Goal: Task Accomplishment & Management: Use online tool/utility

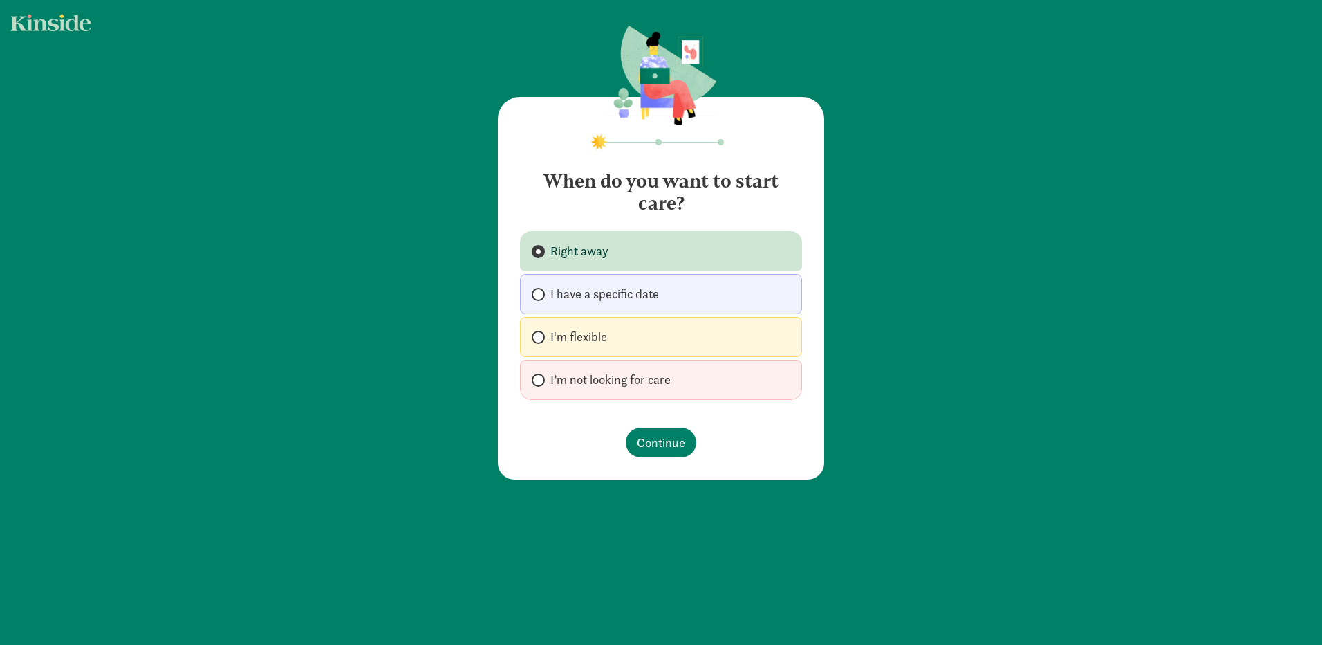
click at [590, 247] on span "Right away" at bounding box center [579, 251] width 58 height 17
click at [541, 247] on input "Right away" at bounding box center [536, 251] width 9 height 9
click at [645, 436] on span "Continue" at bounding box center [661, 442] width 48 height 19
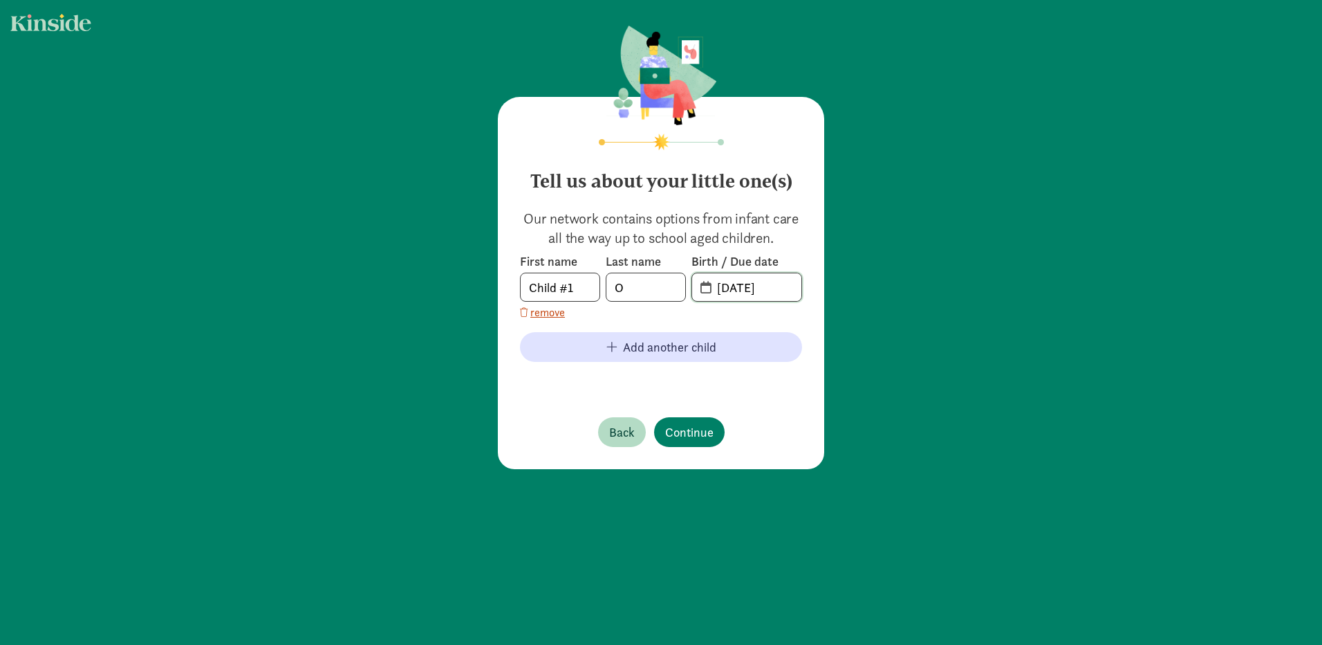
click at [741, 289] on input "[DATE]" at bounding box center [755, 287] width 93 height 28
click at [745, 286] on input "[DATE]" at bounding box center [755, 287] width 93 height 28
click at [777, 288] on input "[DATE]" at bounding box center [755, 287] width 93 height 28
type input "[DATE]"
click at [929, 309] on div "Tell us about your little one(s) Our network contains options from infant care …" at bounding box center [661, 248] width 1322 height 497
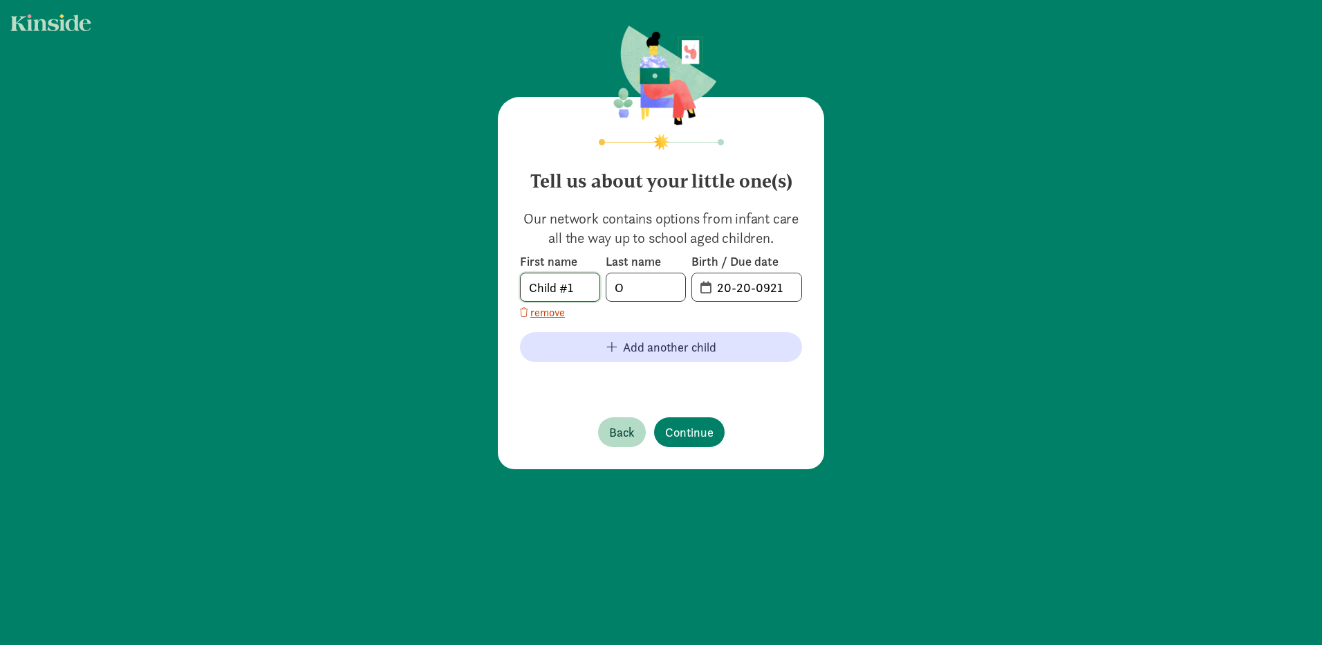
click at [540, 290] on input "Child #1" at bounding box center [560, 287] width 79 height 28
type input "[PERSON_NAME]"
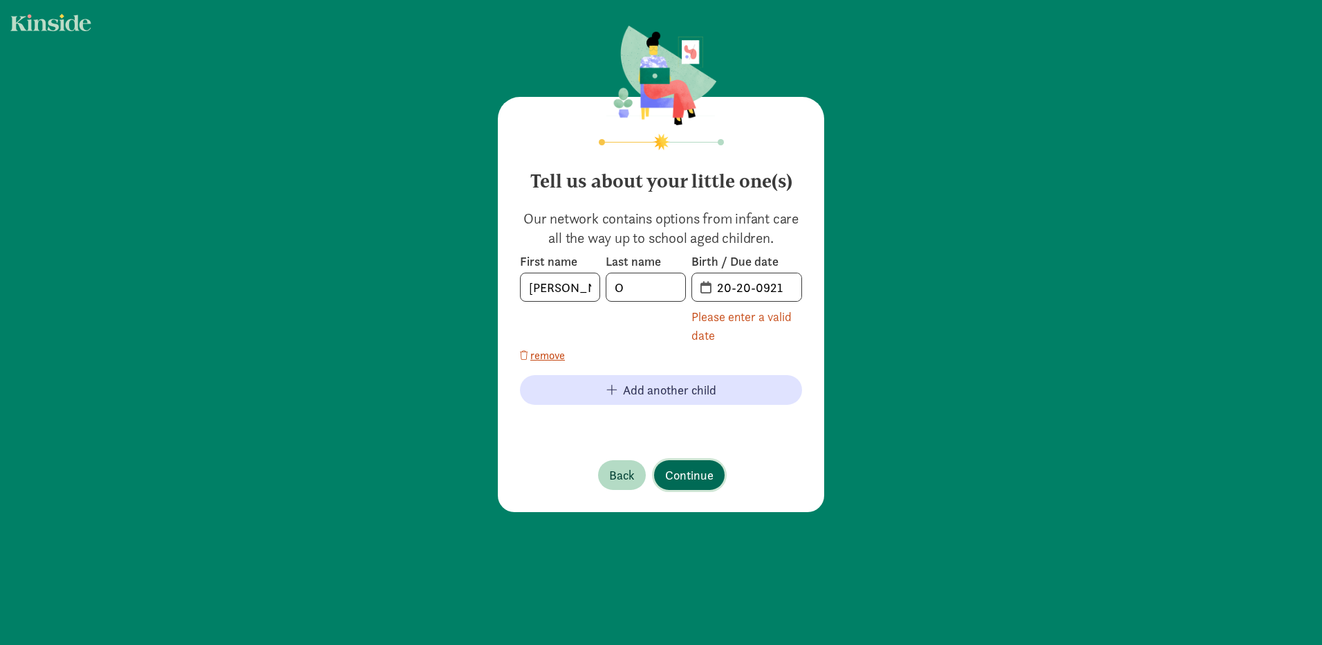
click at [667, 427] on div "Tell us about your little one(s) Our network contains options from infant care …" at bounding box center [661, 304] width 326 height 415
click at [725, 287] on input "20-20-0921" at bounding box center [755, 287] width 93 height 28
drag, startPoint x: 752, startPoint y: 290, endPoint x: 696, endPoint y: 293, distance: 55.4
click at [696, 293] on span "20-20-0921" at bounding box center [746, 287] width 109 height 28
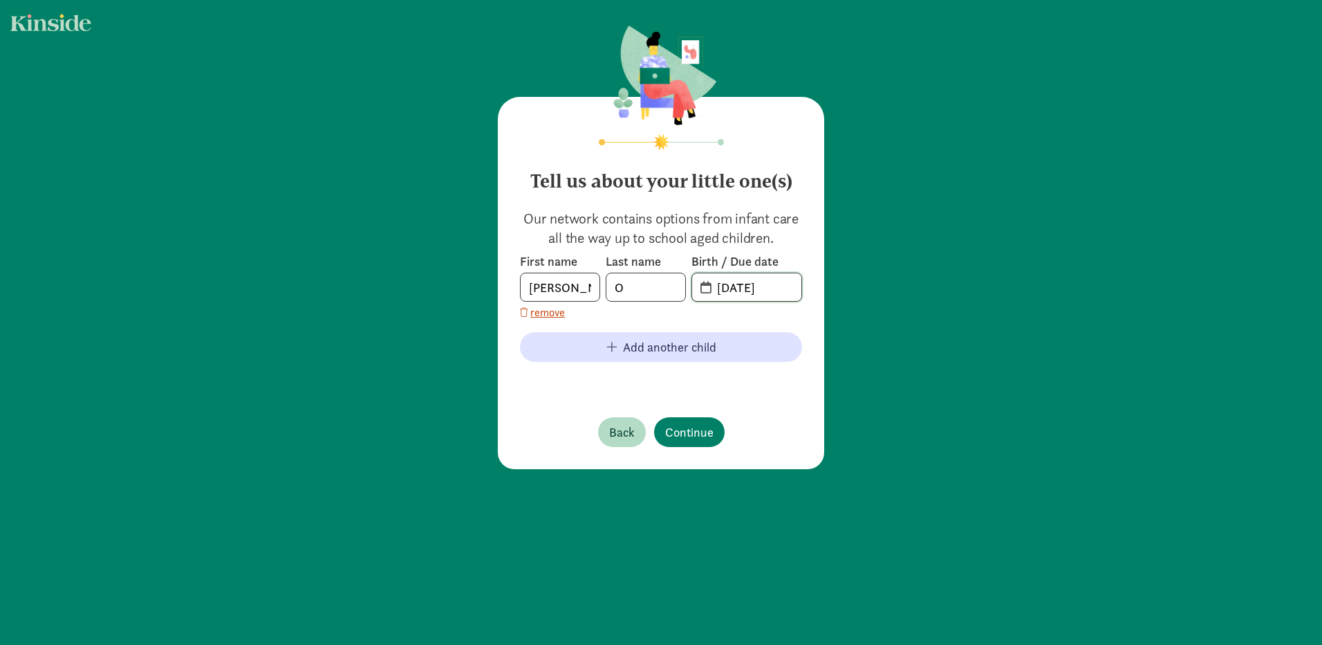
type input "[DATE]"
click at [966, 320] on div "Tell us about your little one(s) Our network contains options from infant care …" at bounding box center [661, 248] width 1322 height 497
click at [701, 431] on span "Continue" at bounding box center [689, 432] width 48 height 19
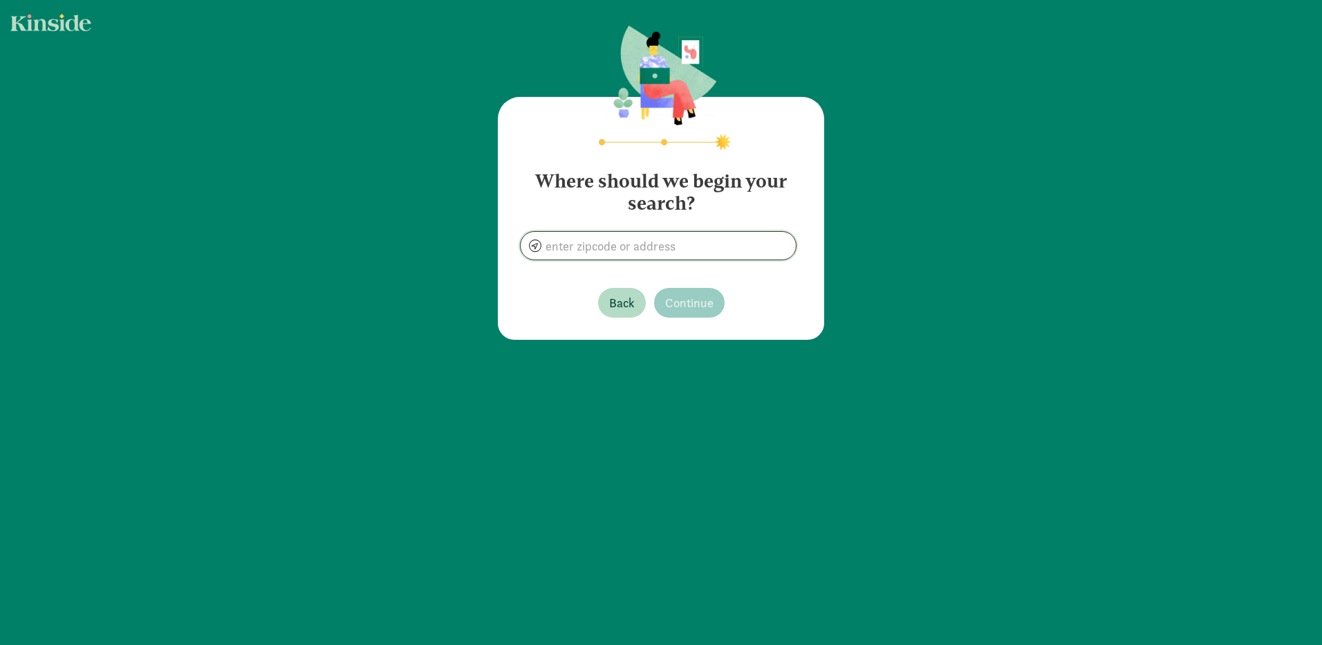
click at [588, 251] on input at bounding box center [658, 246] width 275 height 28
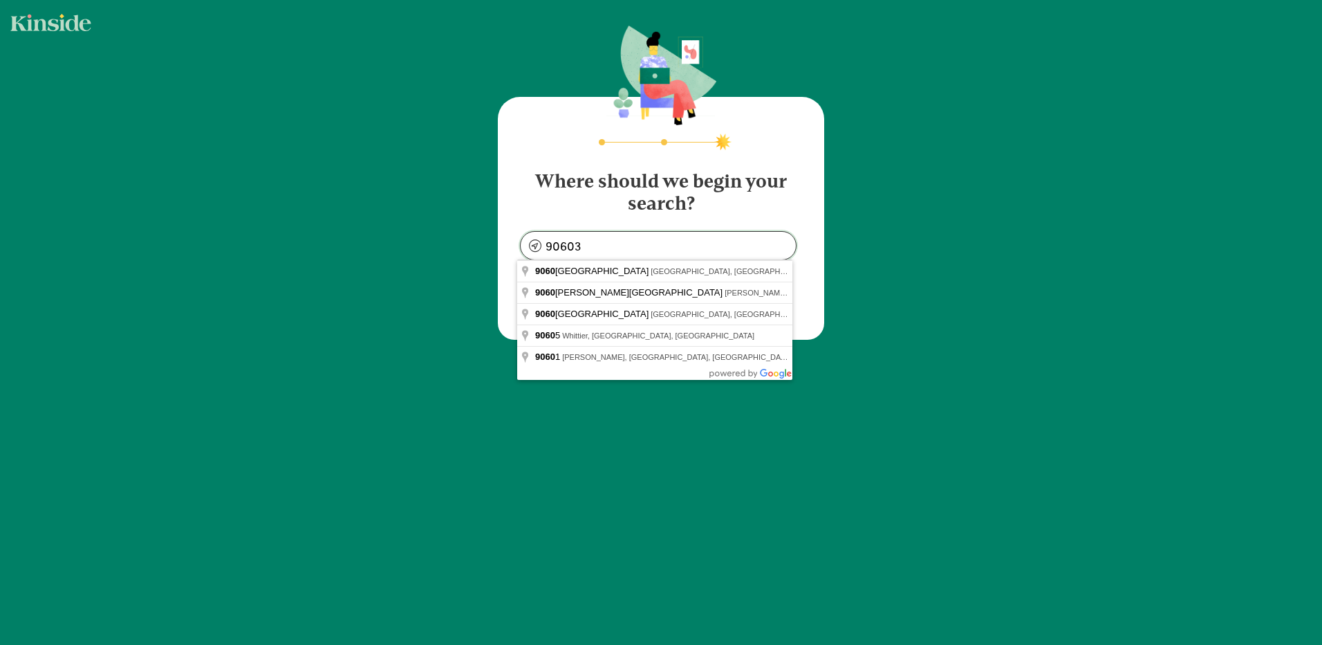
type input "[GEOGRAPHIC_DATA], [GEOGRAPHIC_DATA]"
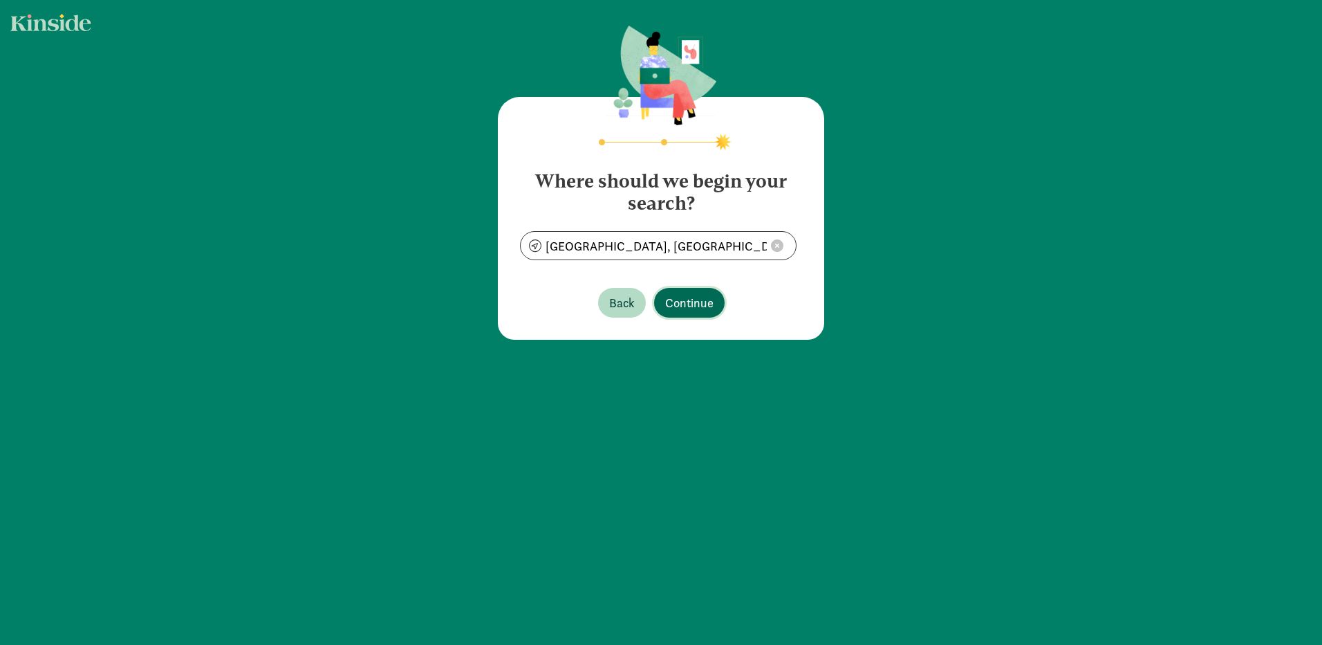
click at [667, 299] on span "Continue" at bounding box center [689, 302] width 48 height 19
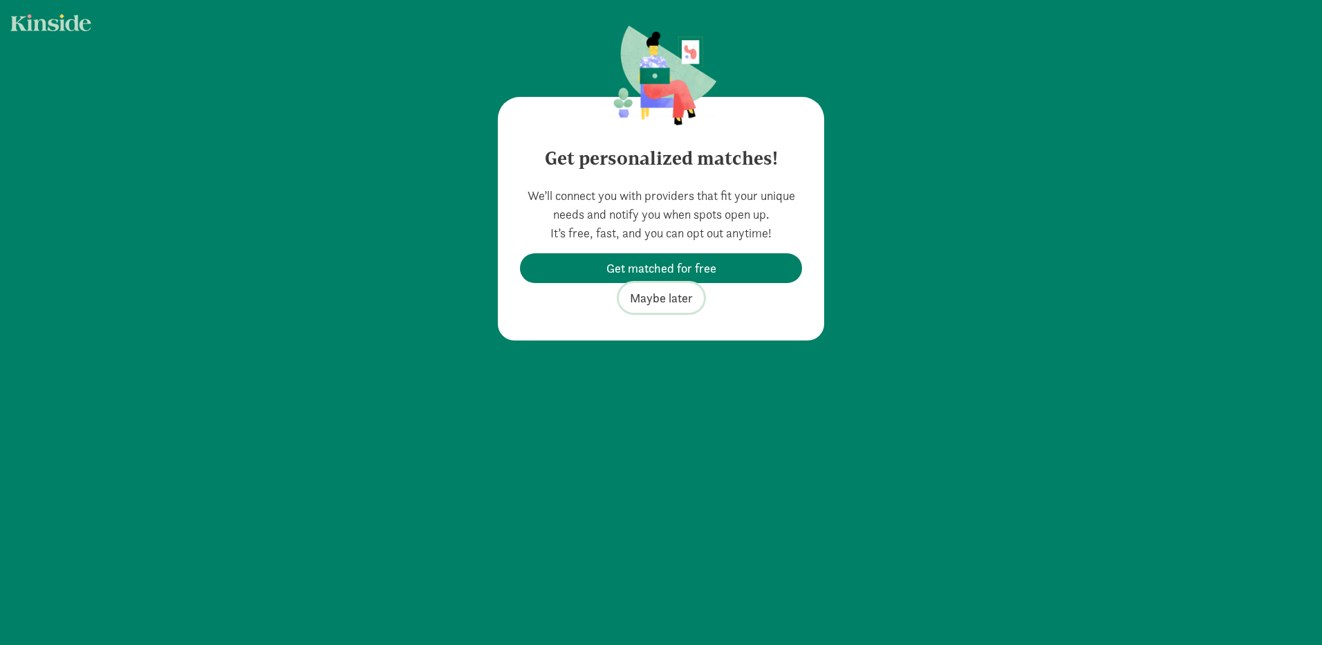
click at [680, 298] on span "Maybe later" at bounding box center [661, 297] width 63 height 19
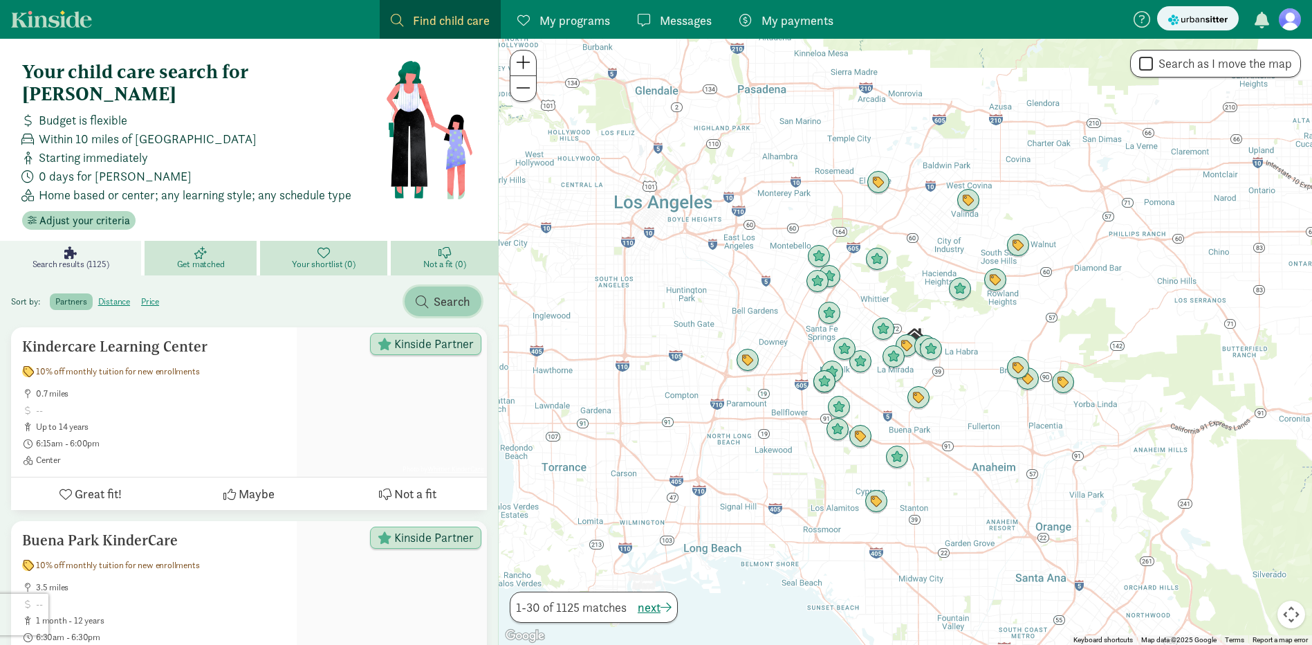
click at [436, 292] on span "Search" at bounding box center [452, 301] width 37 height 19
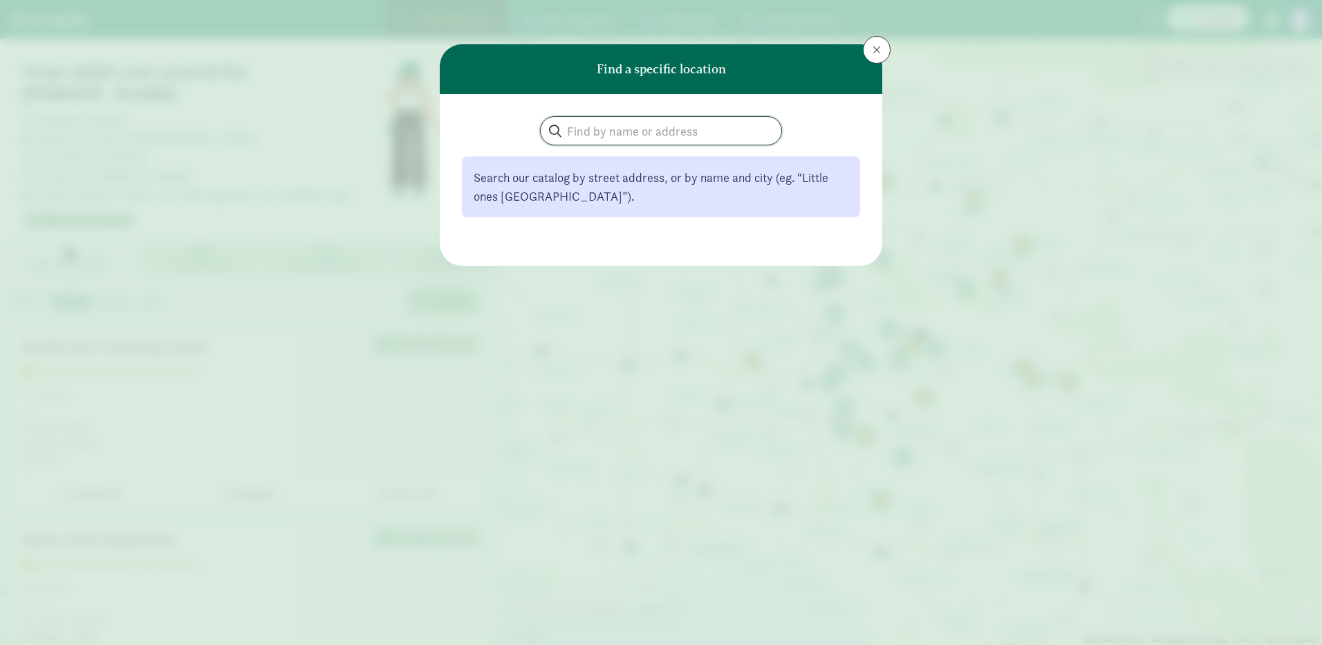
click at [634, 129] on input "search" at bounding box center [661, 131] width 241 height 28
type input "YMCA"
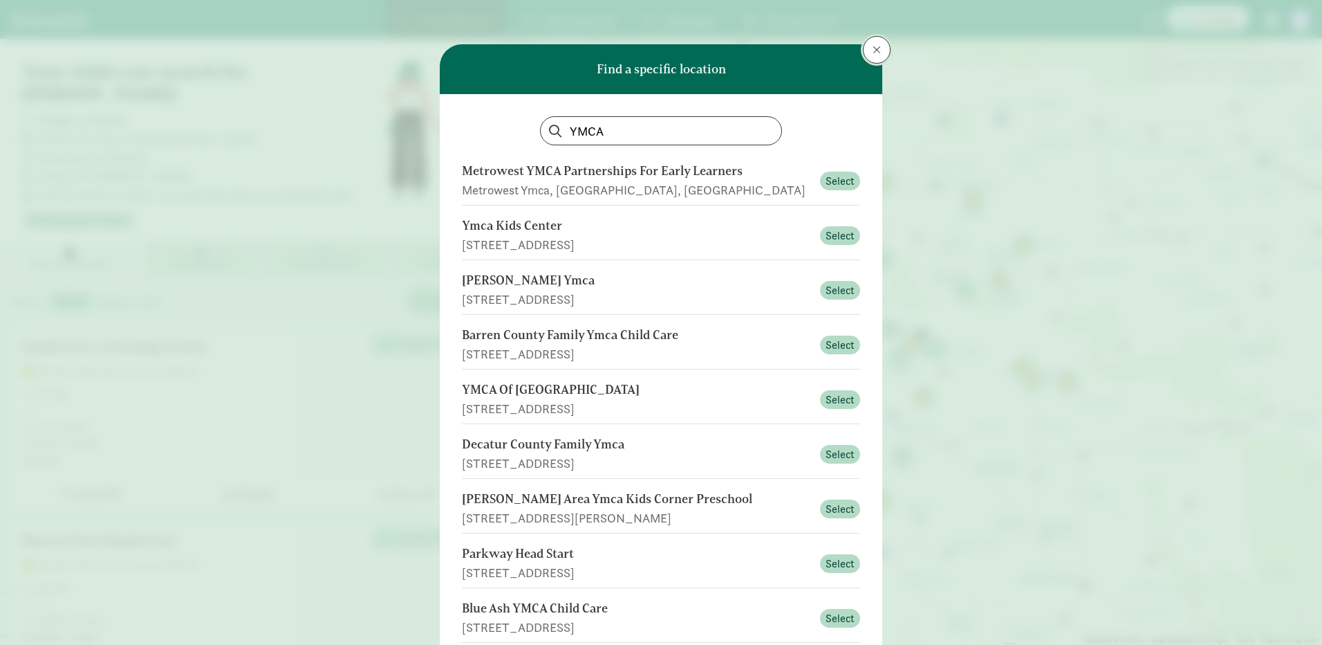
click at [876, 48] on span at bounding box center [877, 49] width 8 height 11
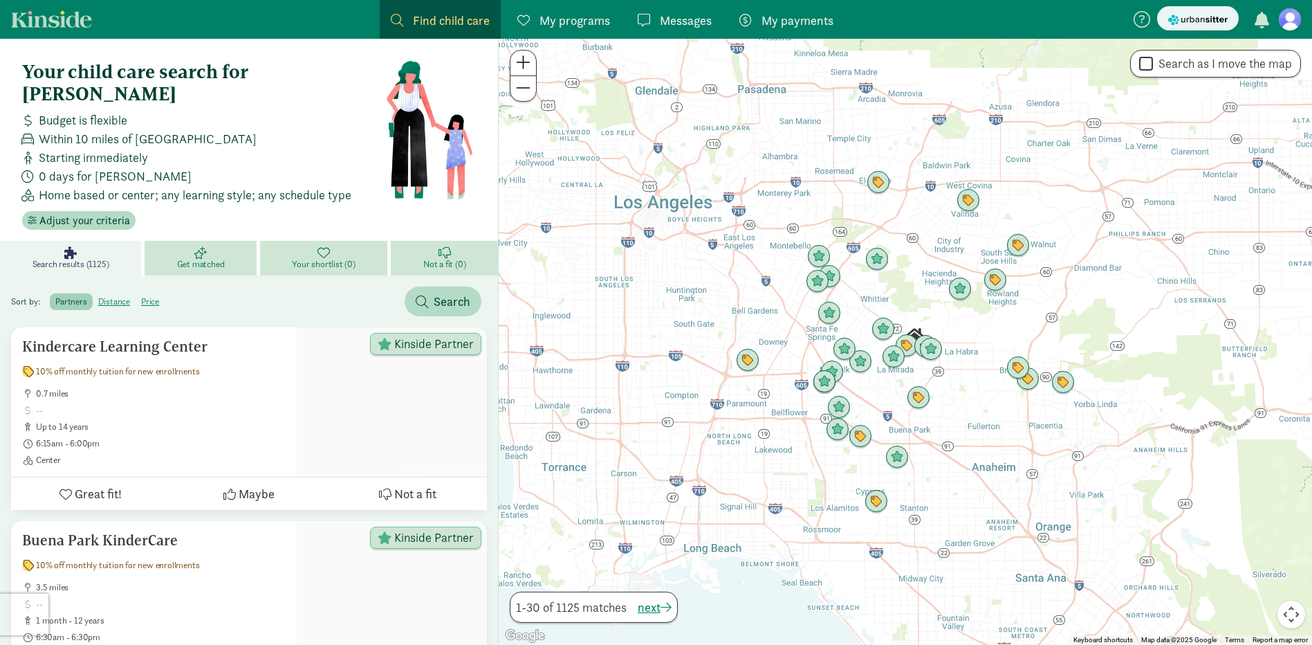
click at [1161, 316] on div at bounding box center [905, 342] width 813 height 606
click at [526, 59] on span at bounding box center [523, 62] width 15 height 17
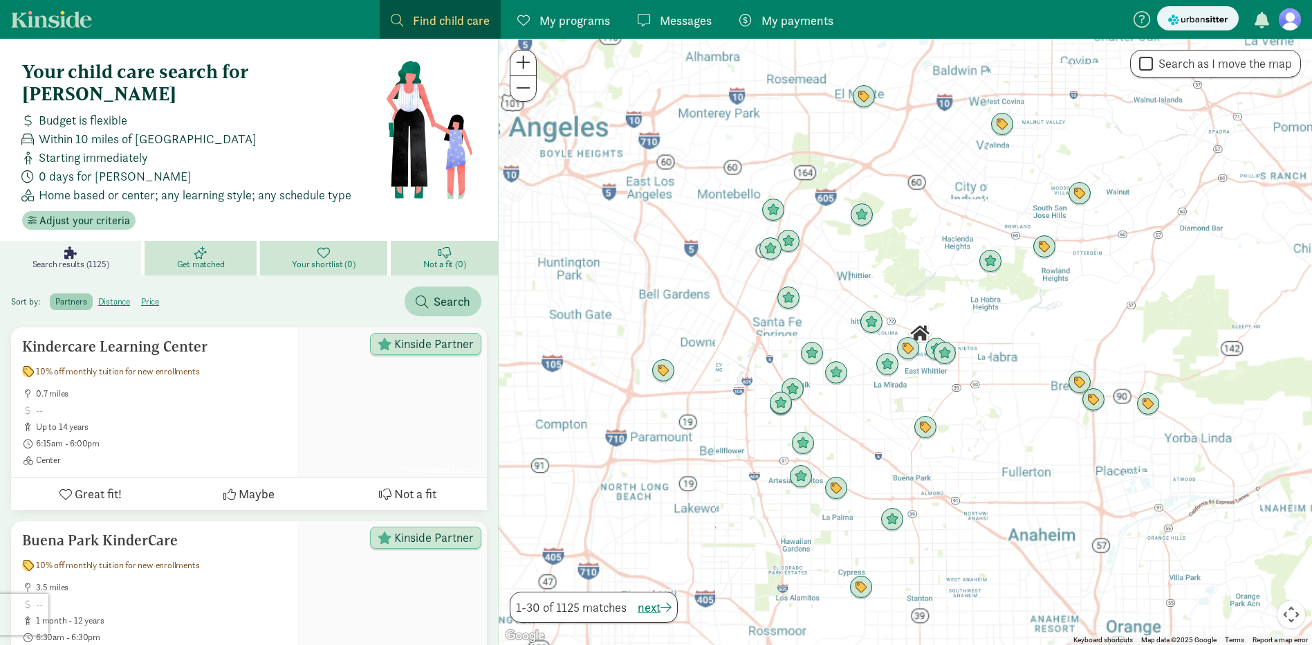
click at [526, 60] on span at bounding box center [523, 62] width 15 height 17
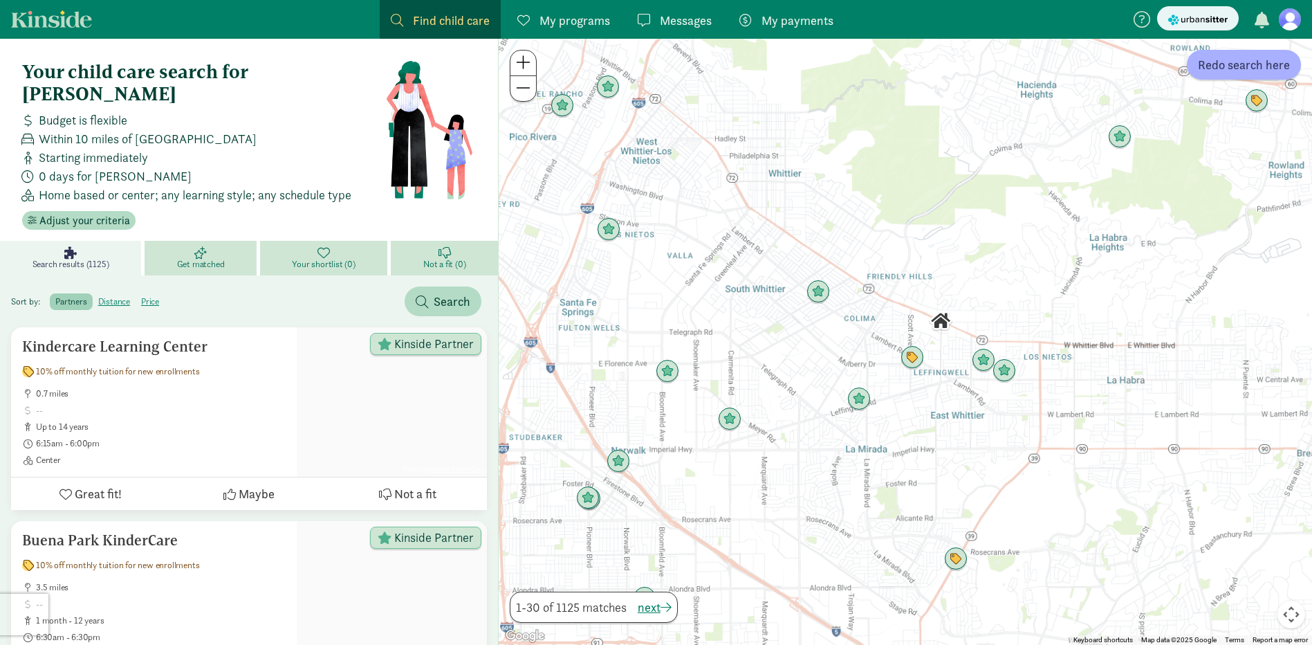
click at [526, 60] on span at bounding box center [523, 62] width 15 height 17
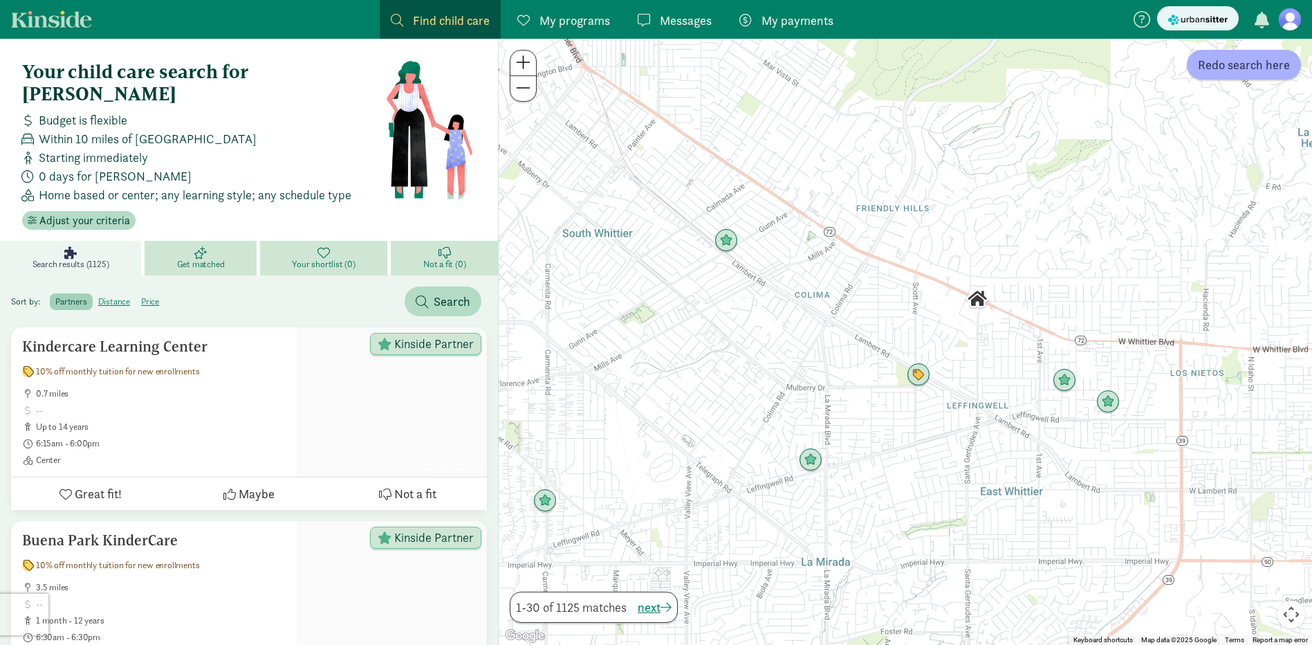
click at [526, 60] on span at bounding box center [523, 62] width 15 height 17
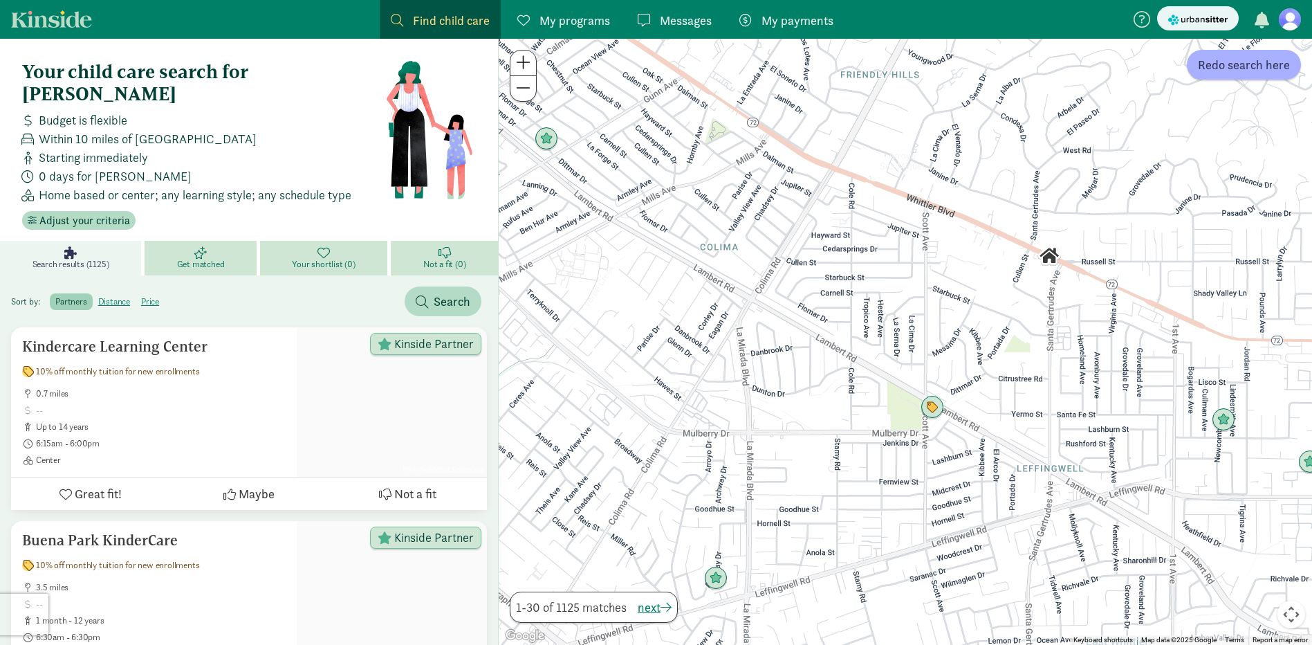
click at [531, 86] on button at bounding box center [523, 88] width 26 height 25
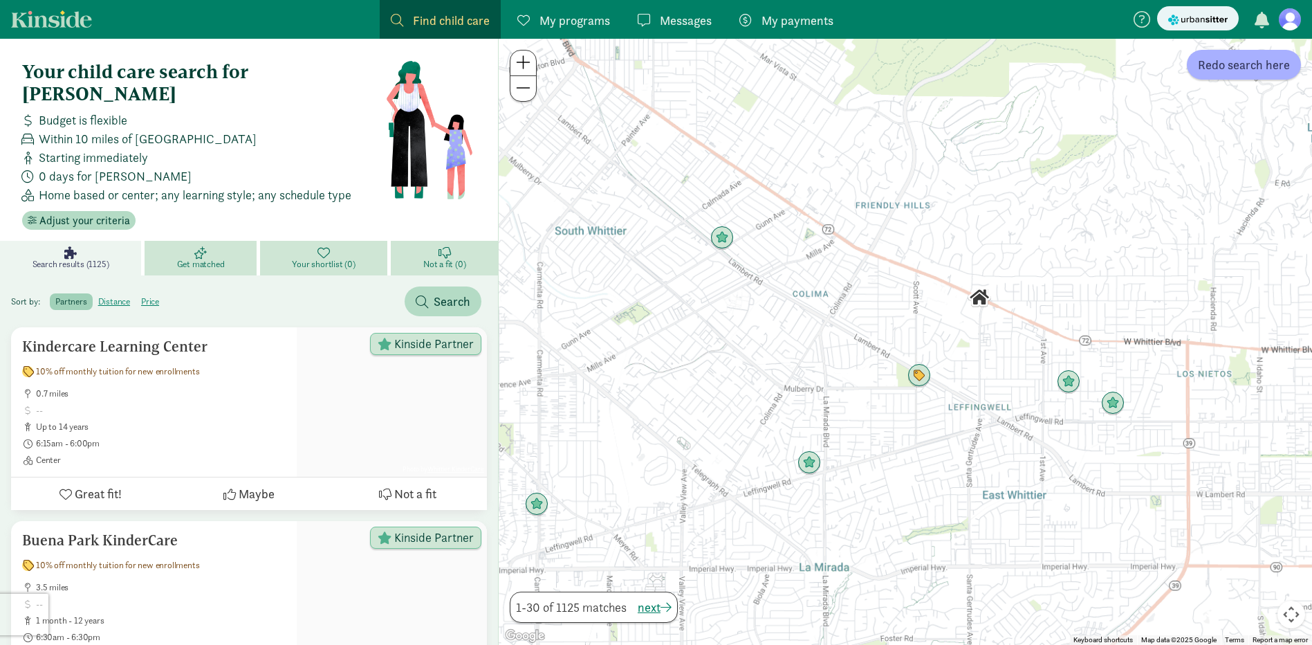
click at [531, 86] on button at bounding box center [523, 88] width 26 height 25
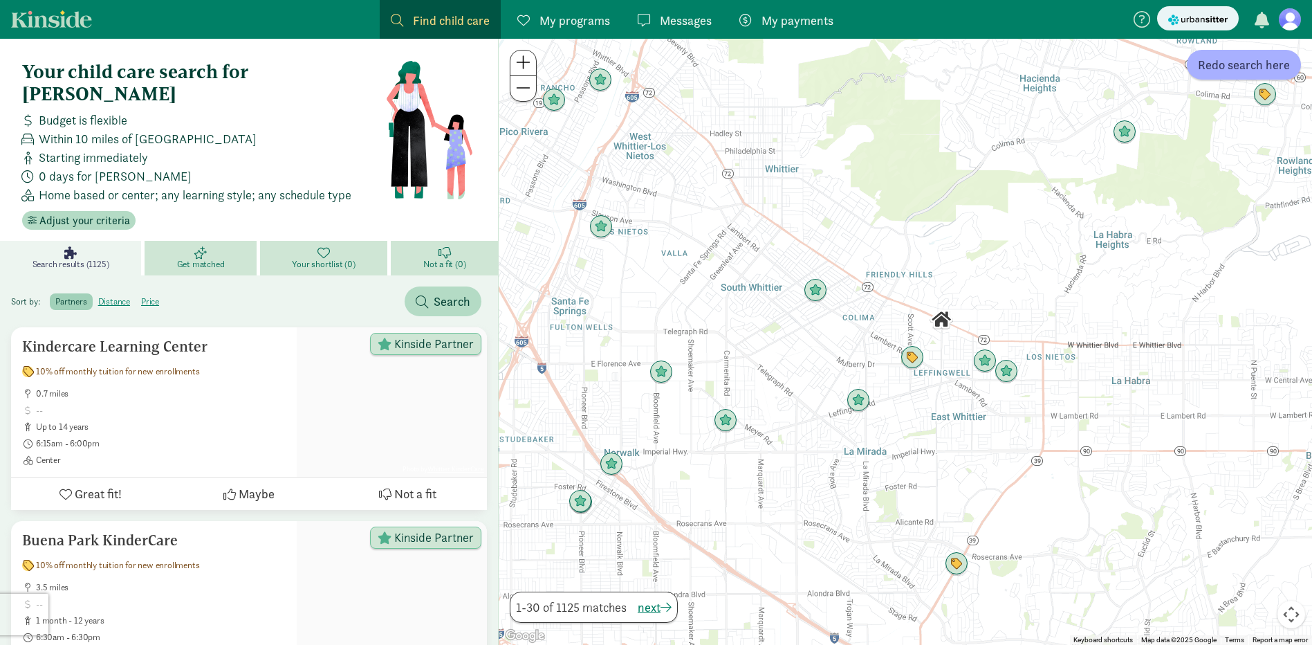
click at [565, 19] on span "My programs" at bounding box center [574, 20] width 71 height 19
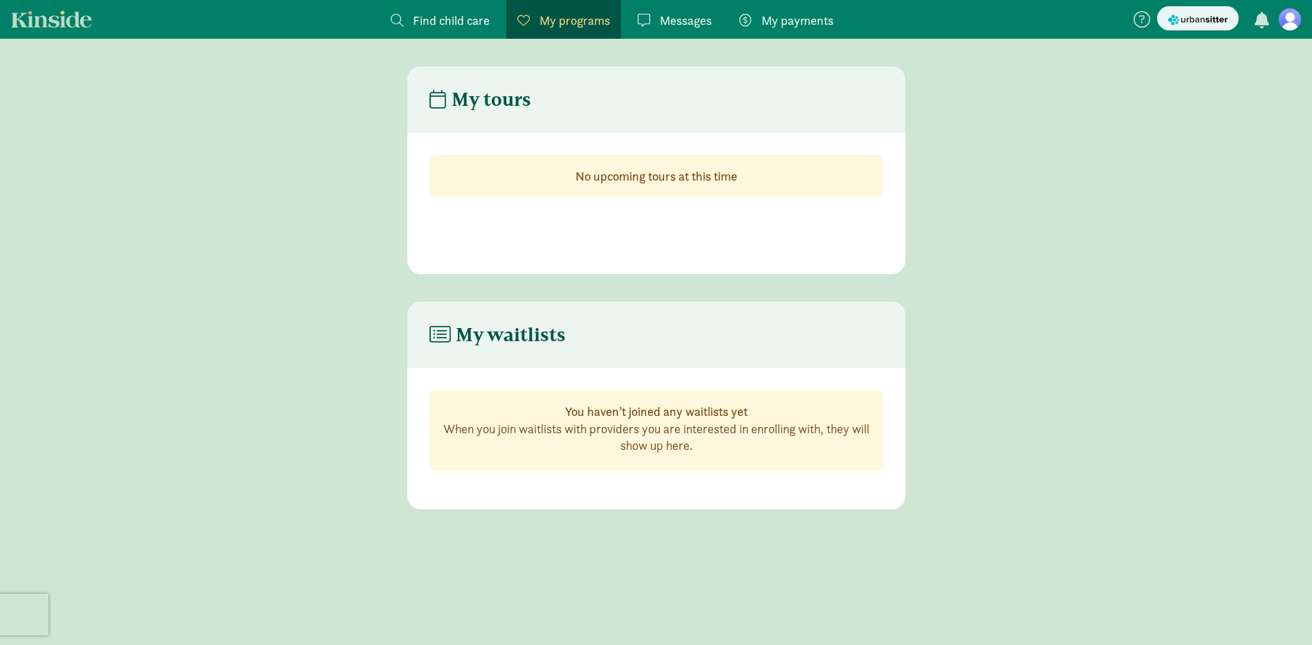
click at [441, 21] on span "Find child care" at bounding box center [451, 20] width 77 height 19
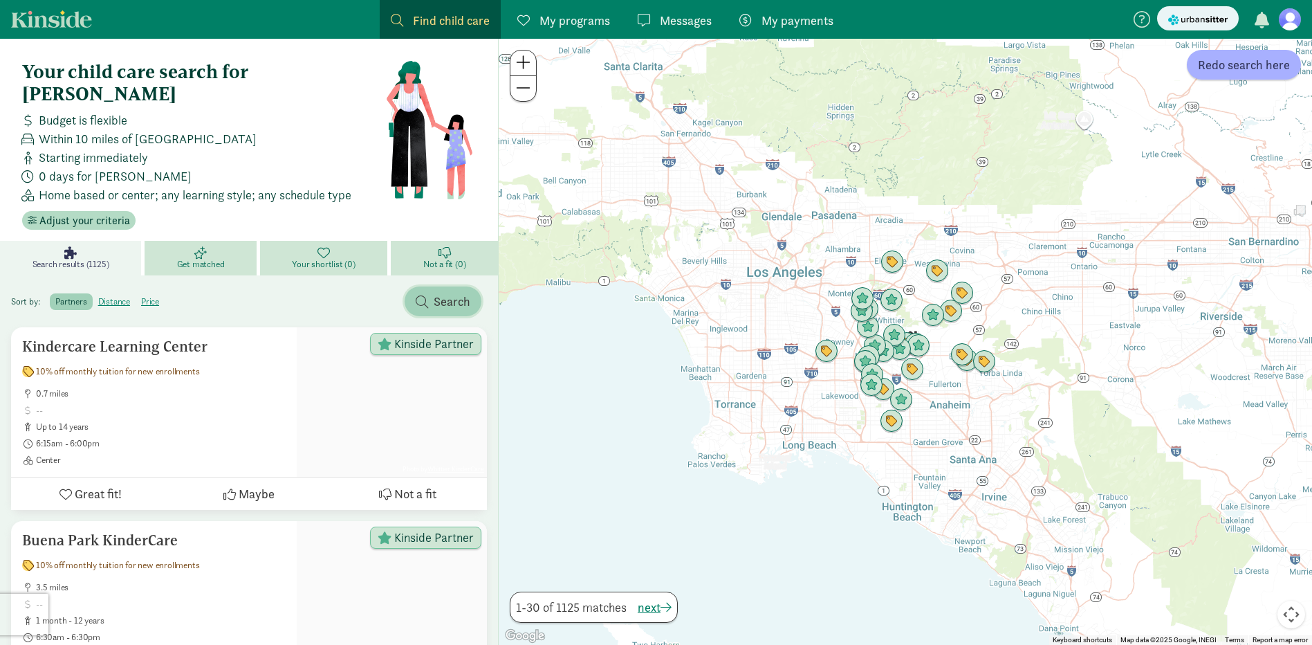
click at [431, 292] on span "Search" at bounding box center [443, 301] width 55 height 19
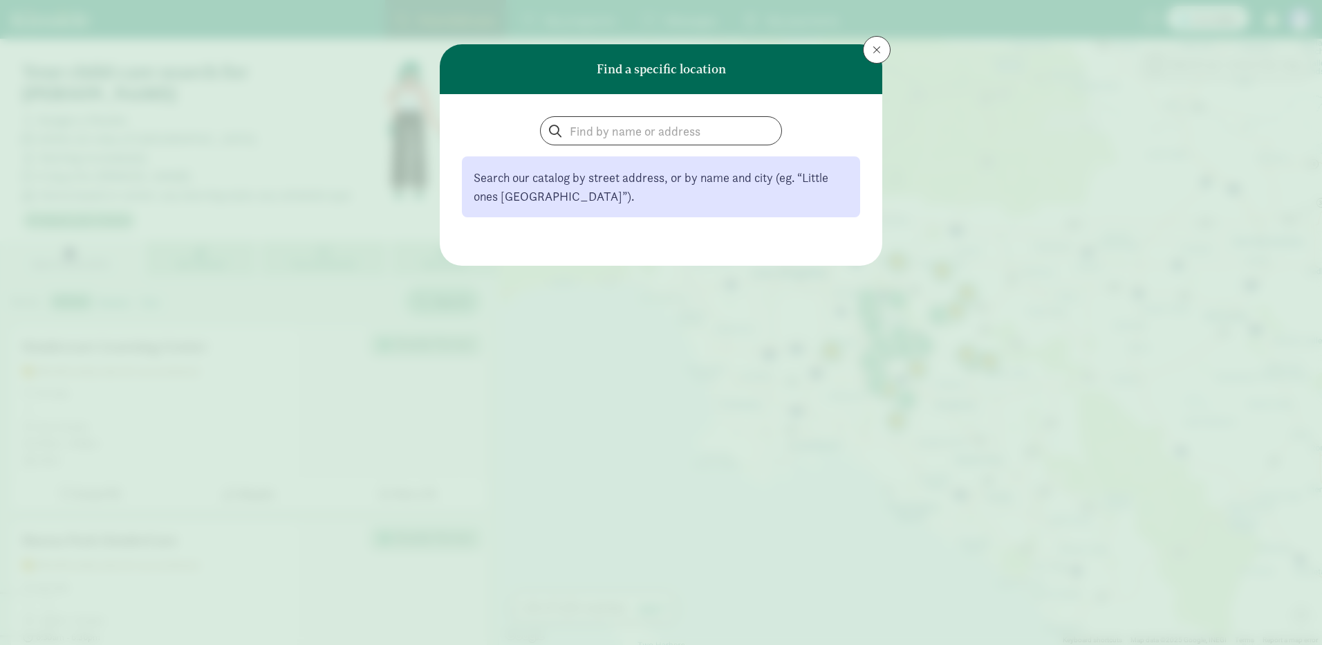
click at [696, 145] on div "Search our catalog by street address, or by name and city (eg. “Little ones [GE…" at bounding box center [661, 166] width 398 height 101
click at [693, 130] on input "search" at bounding box center [661, 131] width 241 height 28
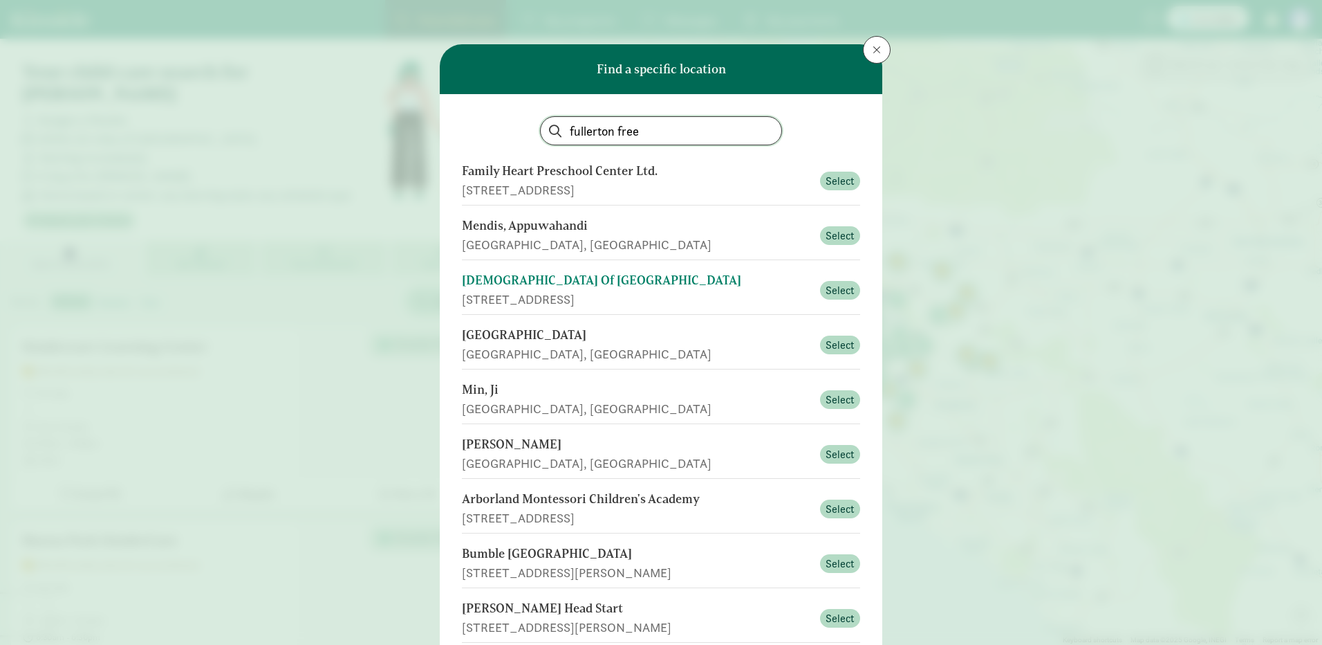
type input "fullerton free"
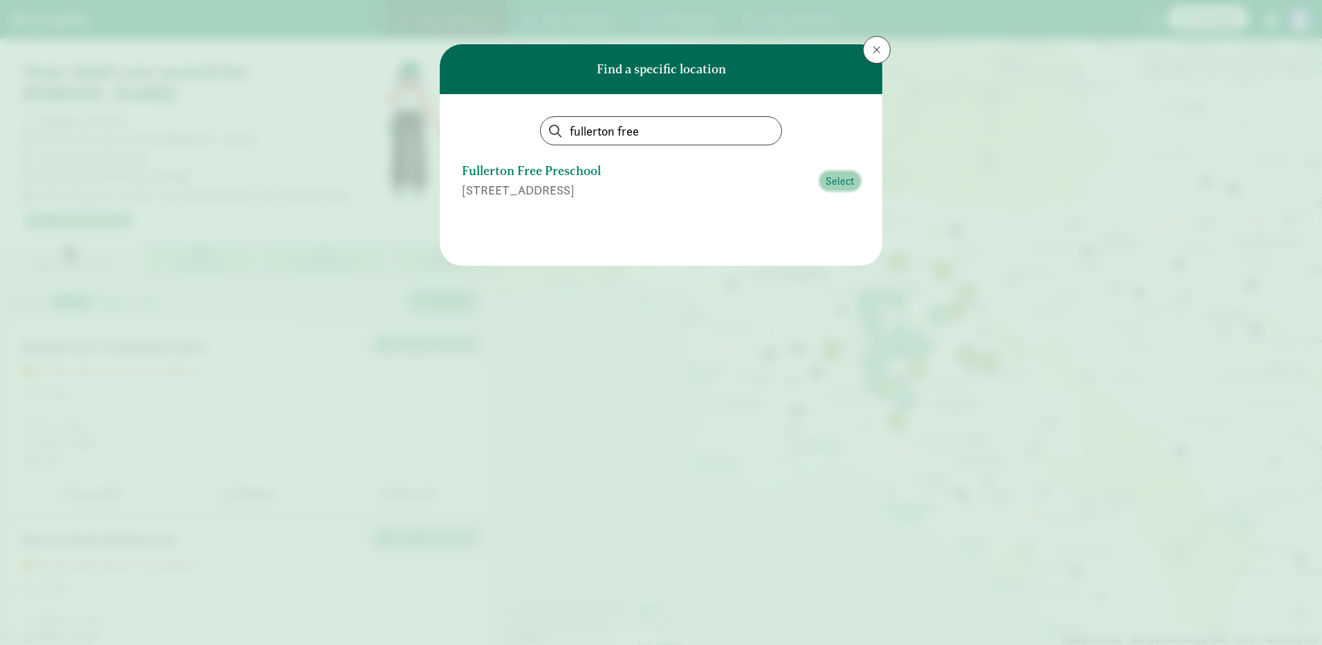
click at [831, 176] on span "Select" at bounding box center [840, 181] width 29 height 17
